Goal: Task Accomplishment & Management: Use online tool/utility

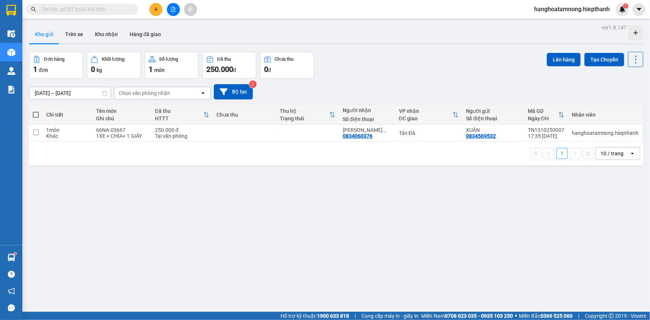
click at [37, 113] on span at bounding box center [36, 115] width 6 height 6
click at [36, 111] on input "checkbox" at bounding box center [36, 111] width 0 height 0
checkbox input "true"
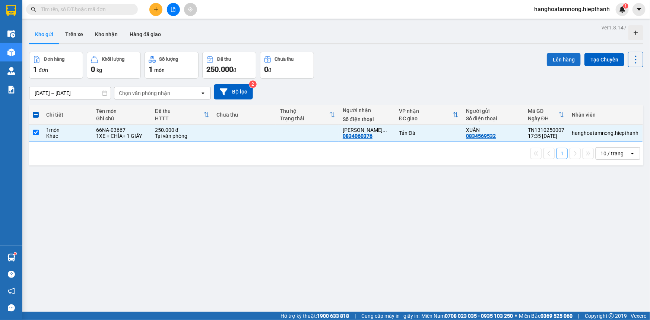
click at [566, 59] on button "Lên hàng" at bounding box center [563, 59] width 34 height 13
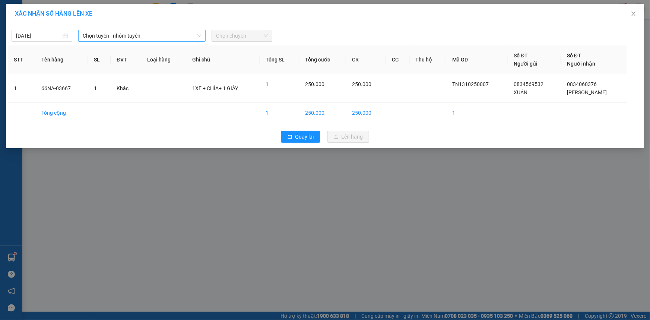
click at [153, 36] on span "Chọn tuyến - nhóm tuyến" at bounding box center [142, 35] width 118 height 11
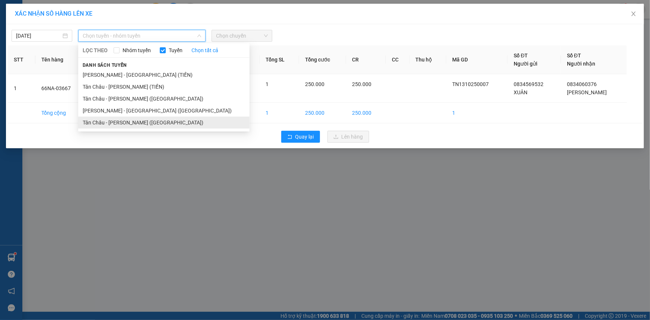
click at [139, 122] on li "Tân Châu - [PERSON_NAME] ([GEOGRAPHIC_DATA])" at bounding box center [163, 123] width 171 height 12
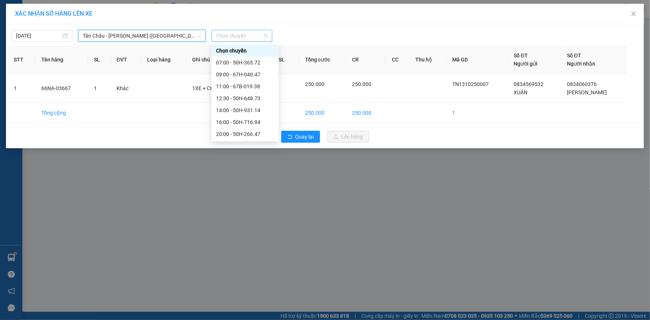
click at [226, 35] on span "Chọn chuyến" at bounding box center [242, 35] width 52 height 11
click at [241, 134] on div "23:59 - 67B-019.38" at bounding box center [245, 134] width 58 height 8
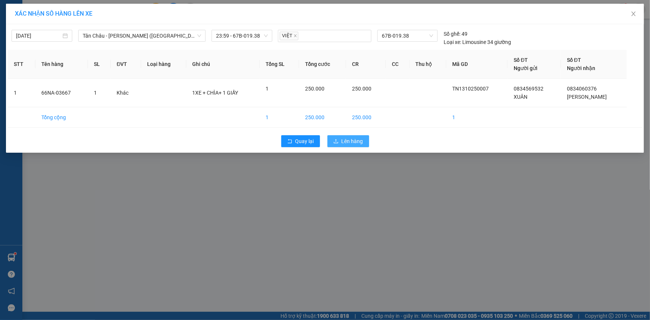
click at [344, 142] on span "Lên hàng" at bounding box center [352, 141] width 22 height 8
